Goal: Information Seeking & Learning: Learn about a topic

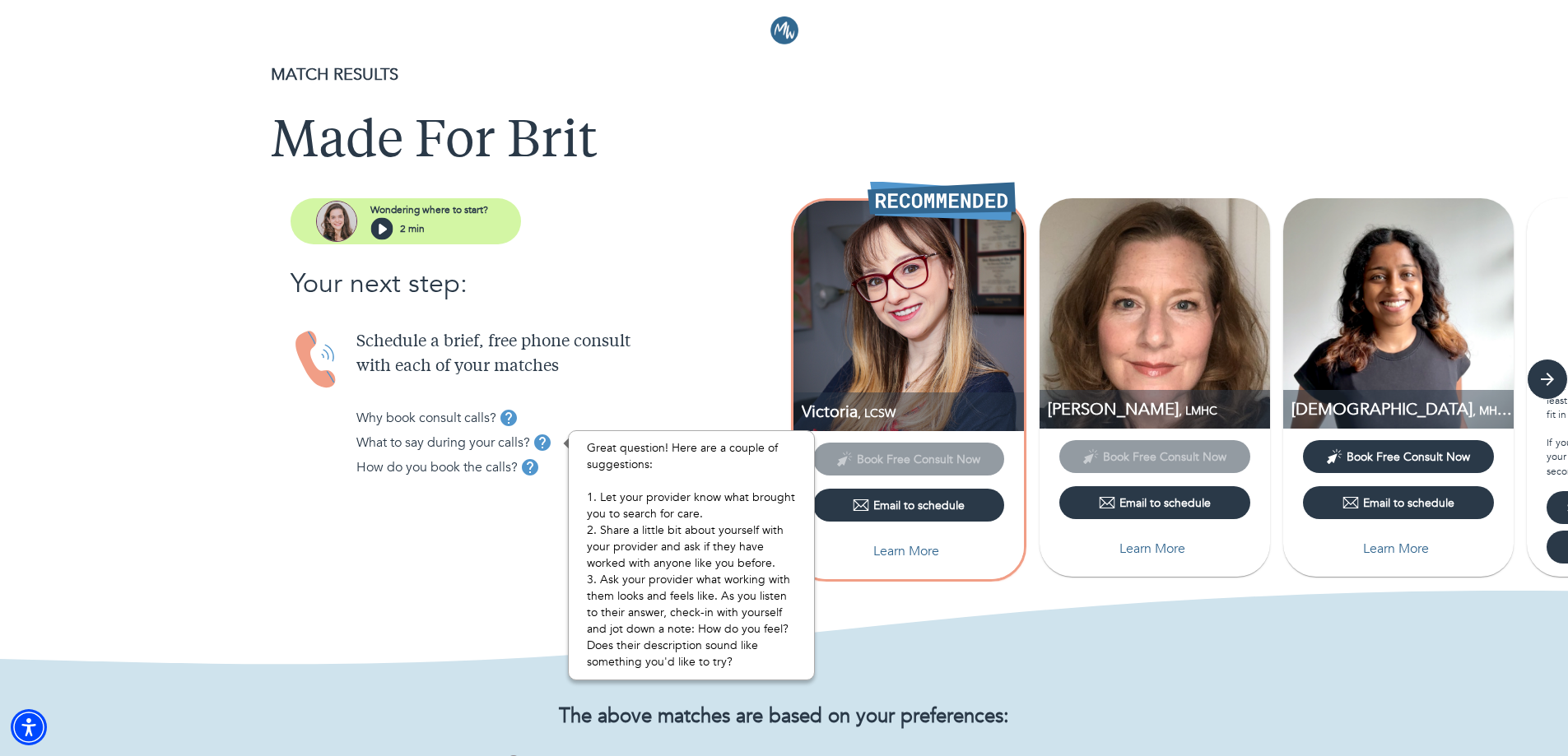
click at [548, 448] on icon "tooltip" at bounding box center [543, 442] width 17 height 17
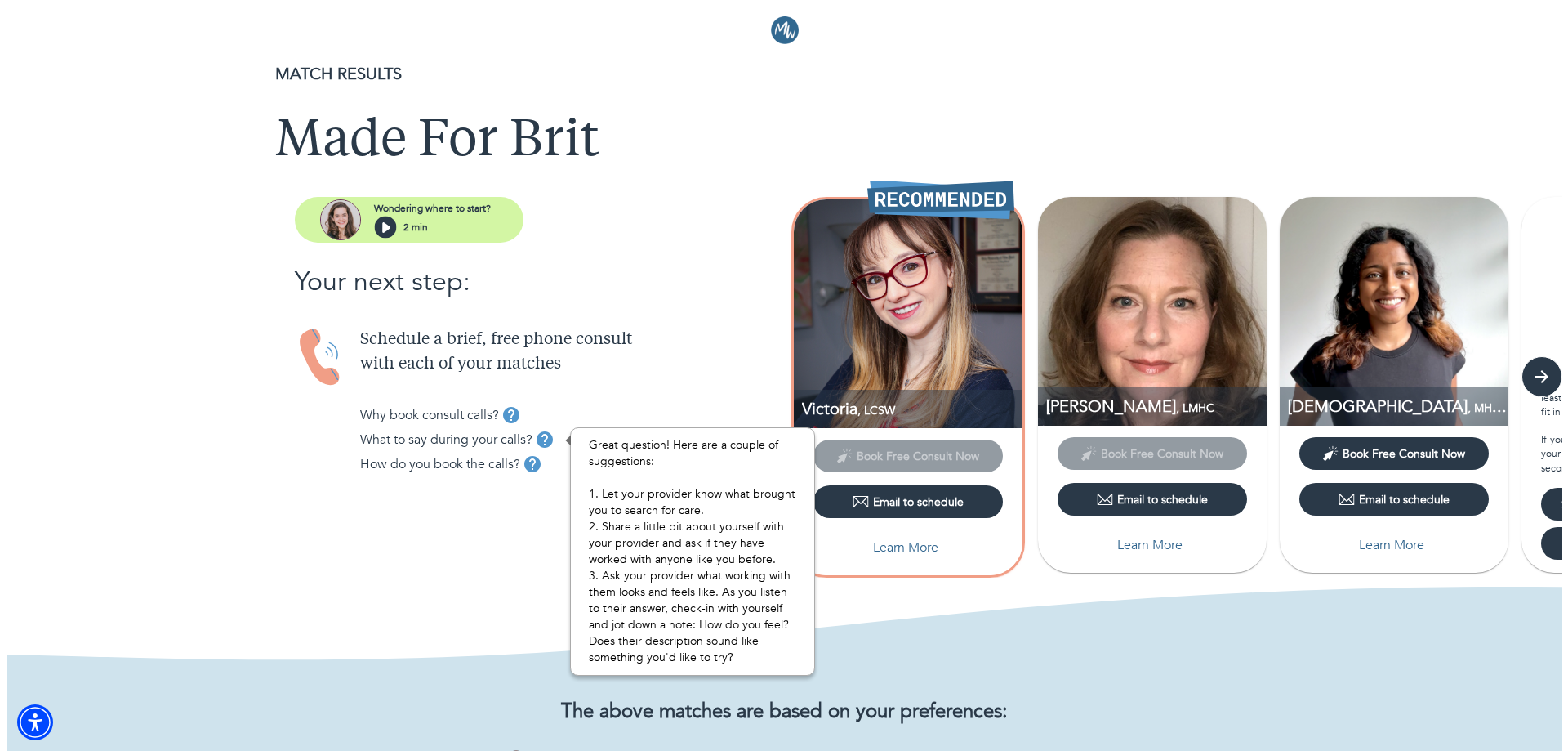
scroll to position [82, 0]
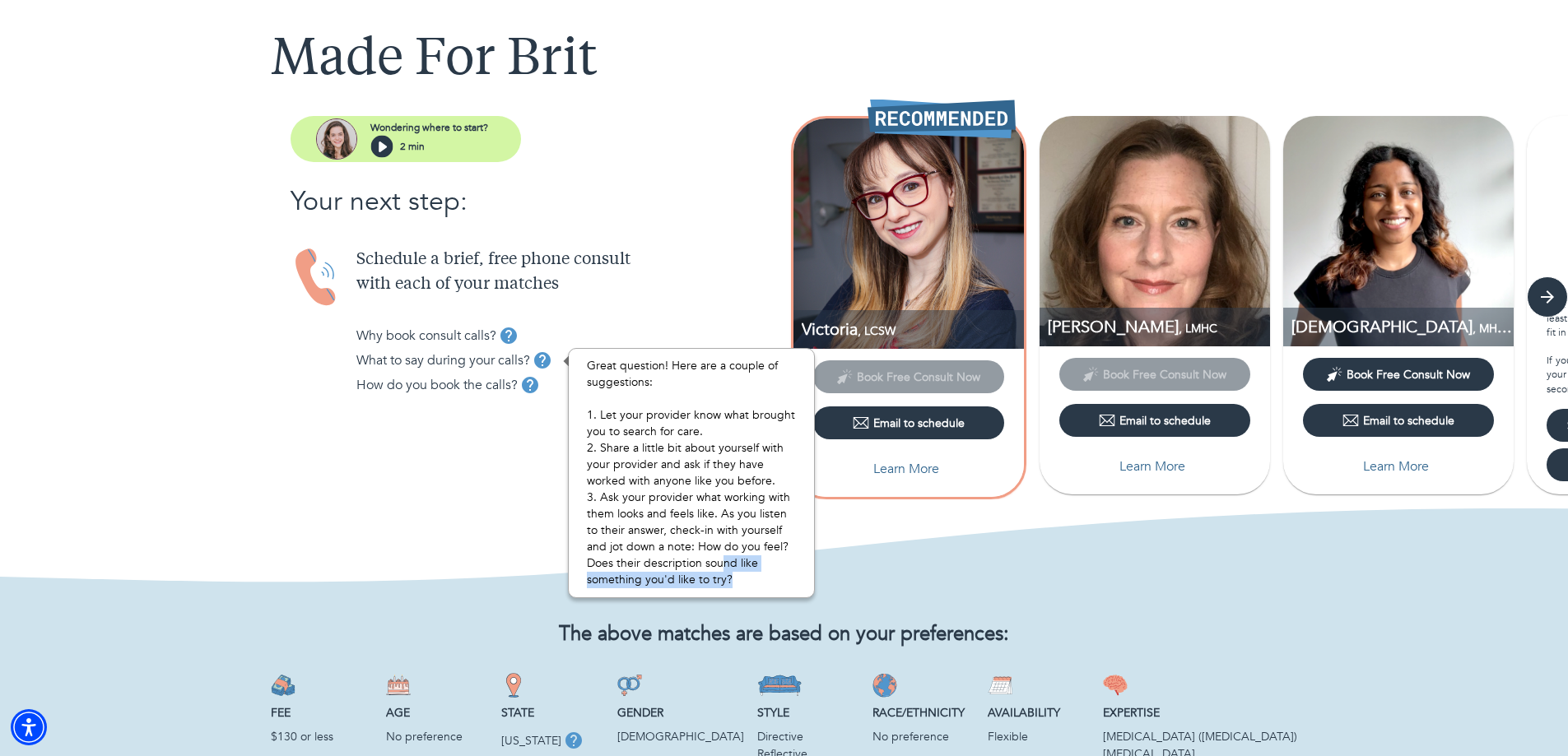
drag, startPoint x: 748, startPoint y: 587, endPoint x: 720, endPoint y: 568, distance: 33.8
click at [720, 570] on p "Great question! Here are a couple of suggestions: 1. Let your provider know wha…" at bounding box center [692, 473] width 209 height 230
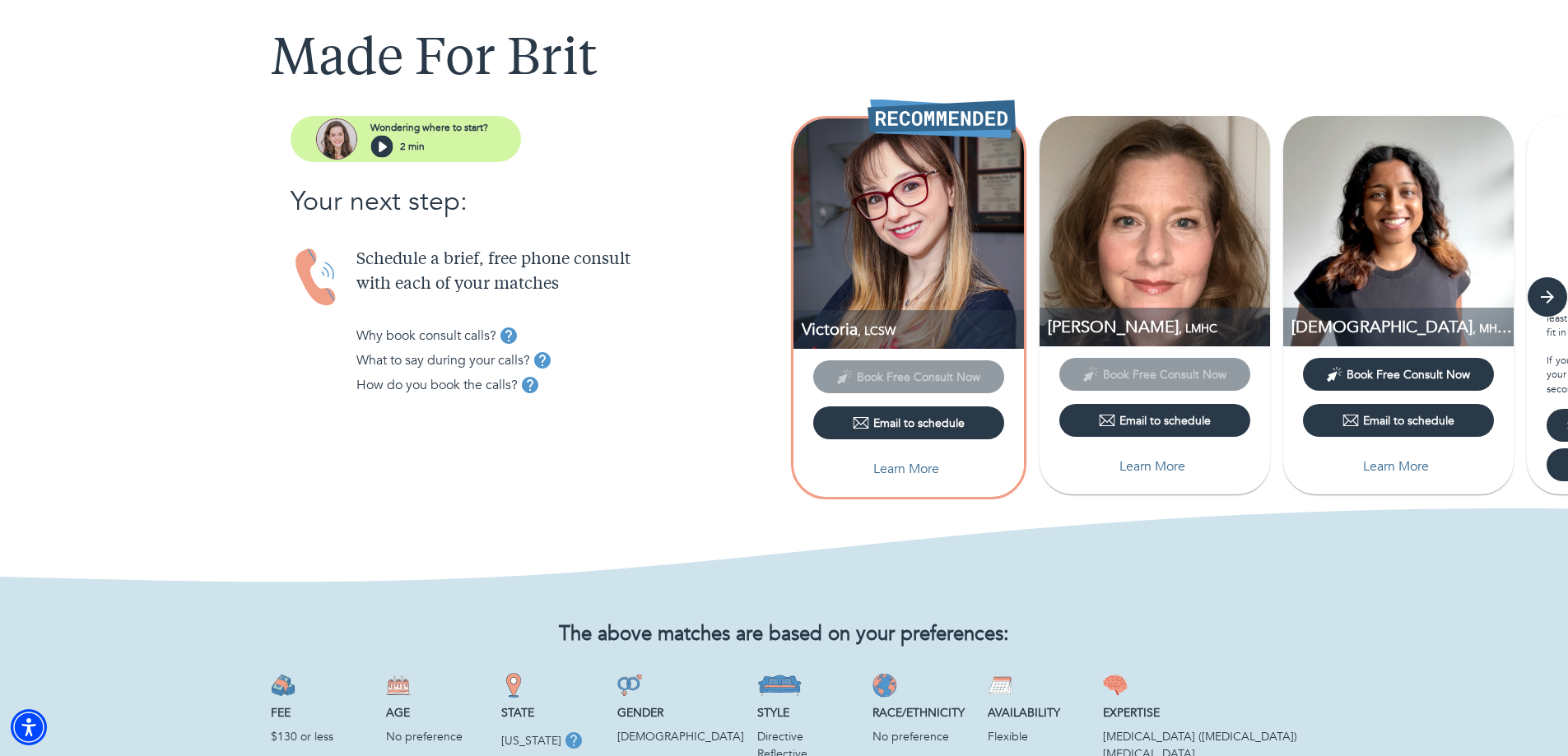
click at [501, 461] on div "Wondering where to start? 2 min Your next step: Schedule a brief, free phone co…" at bounding box center [392, 299] width 784 height 367
click at [919, 469] on p "Learn More" at bounding box center [905, 469] width 66 height 20
select select "2"
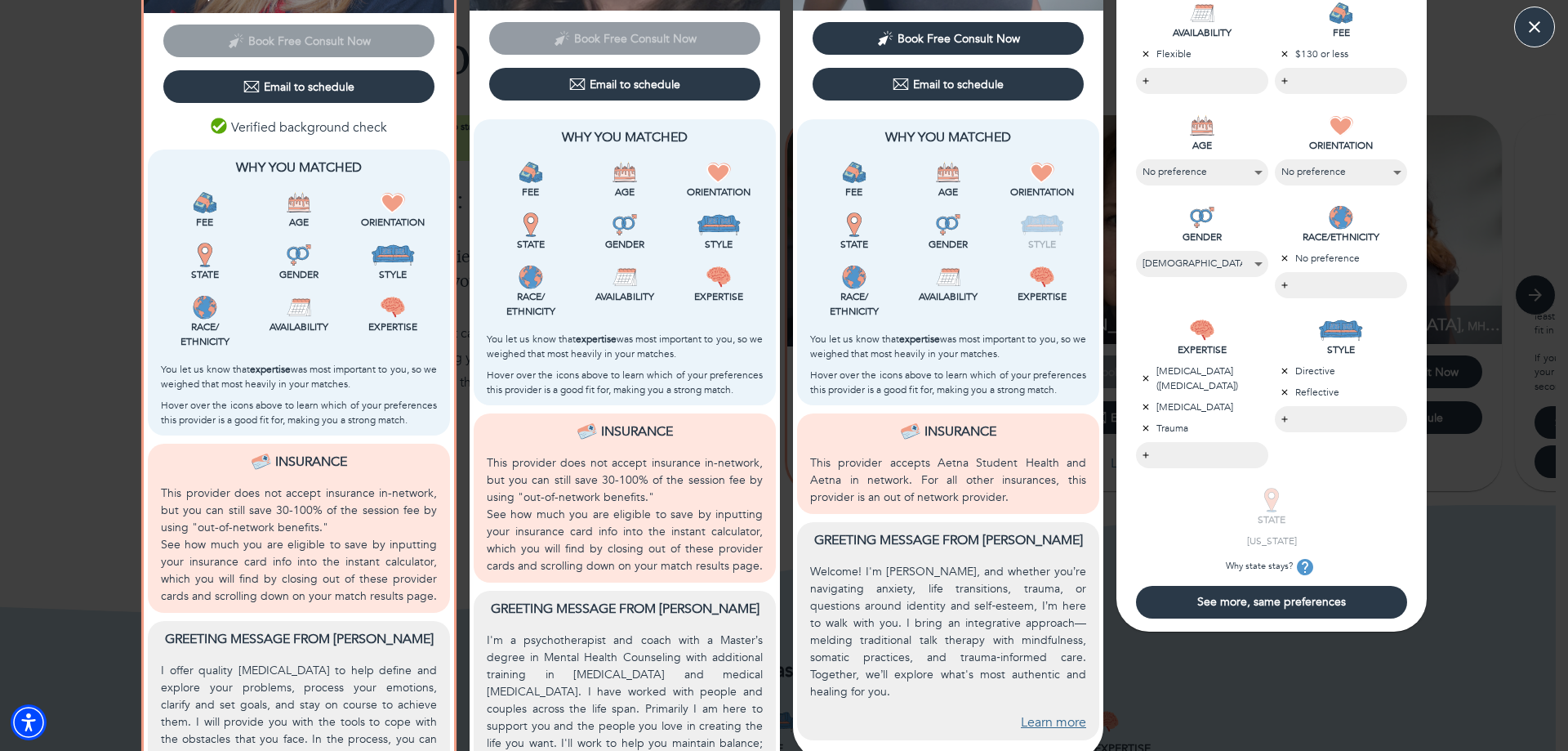
scroll to position [426, 0]
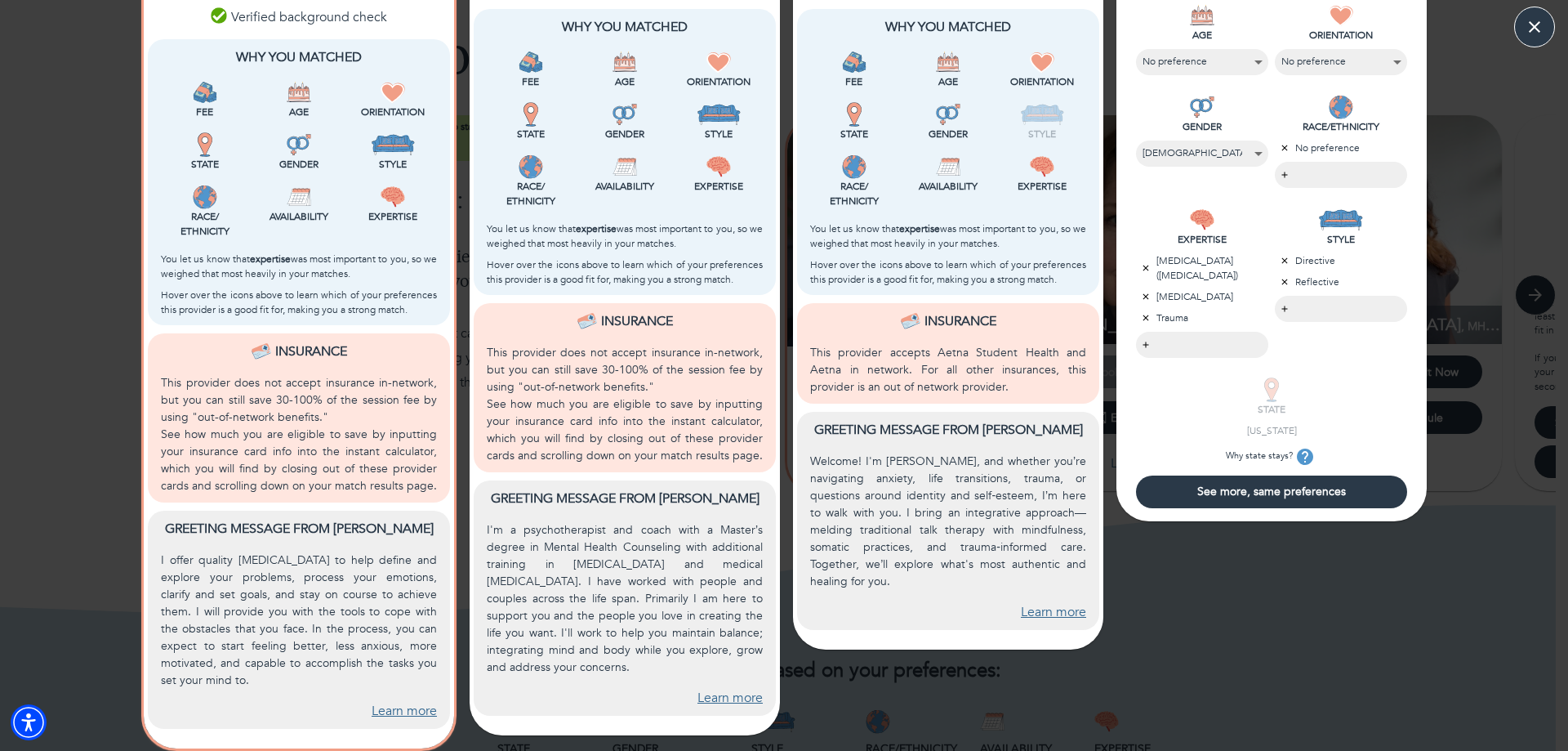
click at [402, 714] on link "Learn more" at bounding box center [404, 712] width 65 height 19
click at [739, 701] on link "Learn more" at bounding box center [730, 699] width 65 height 19
click at [1031, 603] on link "Learn more" at bounding box center [1053, 613] width 65 height 19
